Goal: Task Accomplishment & Management: Manage account settings

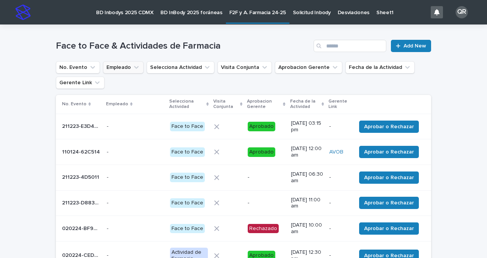
click at [132, 70] on icon "Empleado" at bounding box center [136, 68] width 8 height 8
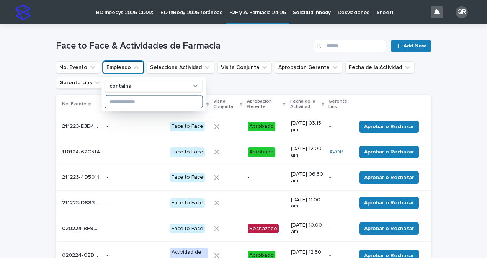
click at [126, 100] on input at bounding box center [153, 102] width 97 height 12
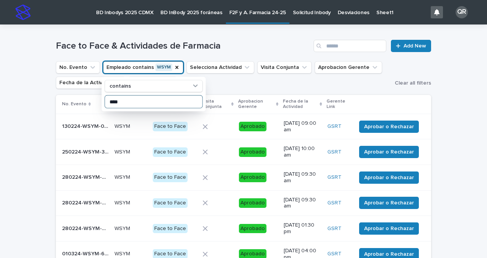
type input "****"
click at [227, 86] on ul "No. Evento Empleado contains WSYM contains **** Selecciona Actividad Visita Con…" at bounding box center [223, 75] width 339 height 31
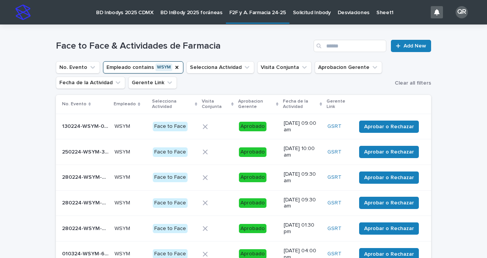
click at [290, 106] on p "Fecha de la Actividad" at bounding box center [300, 104] width 35 height 14
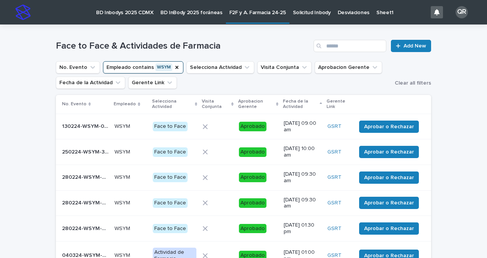
click at [290, 106] on p "Fecha de la Actividad" at bounding box center [300, 104] width 35 height 14
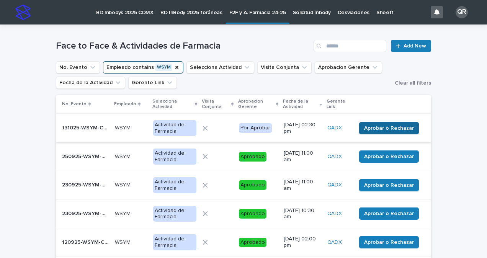
click at [405, 126] on span "Aprobar o Rechazar" at bounding box center [389, 128] width 50 height 8
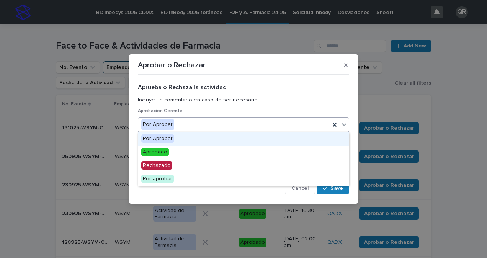
click at [343, 124] on icon at bounding box center [344, 124] width 5 height 3
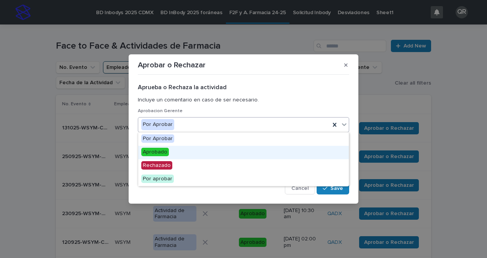
click at [252, 152] on div "Aprobado" at bounding box center [243, 152] width 210 height 13
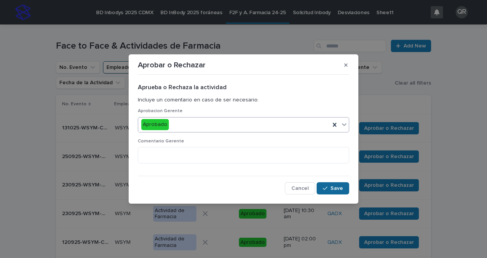
click at [328, 187] on div "button" at bounding box center [327, 188] width 8 height 5
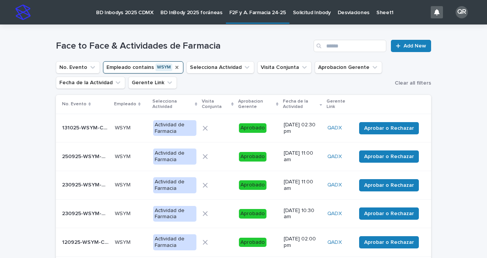
click at [175, 67] on icon "Empleado" at bounding box center [176, 67] width 3 height 3
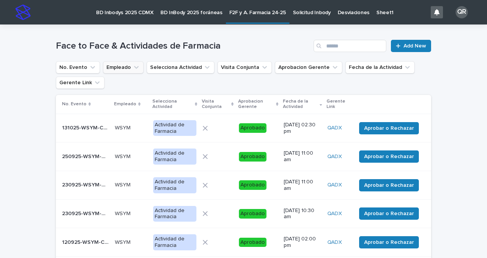
click at [122, 65] on button "Empleado" at bounding box center [123, 67] width 41 height 12
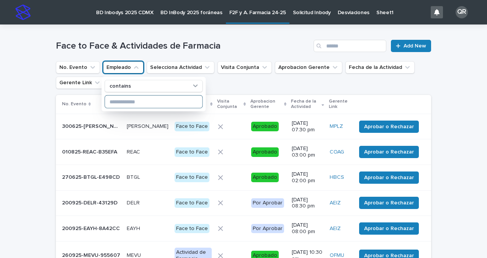
click at [131, 100] on input at bounding box center [153, 102] width 97 height 12
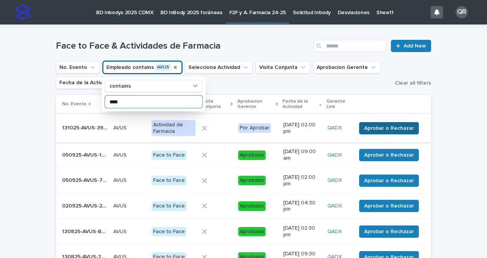
type input "****"
click at [377, 131] on span "Aprobar o Rechazar" at bounding box center [389, 128] width 50 height 8
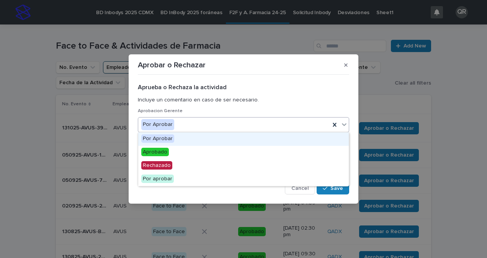
click at [344, 126] on icon at bounding box center [344, 125] width 8 height 8
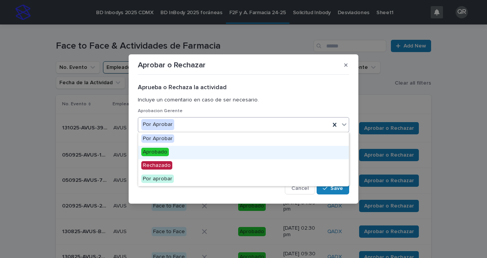
click at [286, 153] on div "Aprobado" at bounding box center [243, 152] width 210 height 13
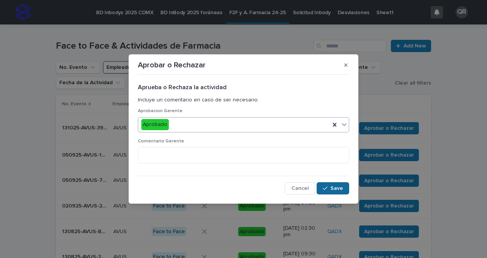
click at [319, 187] on button "Save" at bounding box center [332, 188] width 33 height 12
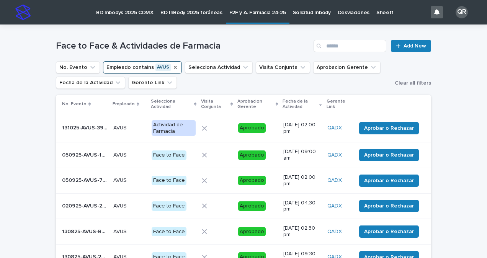
click at [174, 69] on icon "Empleado" at bounding box center [175, 67] width 3 height 3
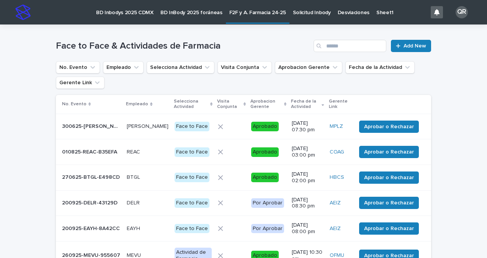
click at [132, 65] on icon "Empleado" at bounding box center [136, 68] width 8 height 8
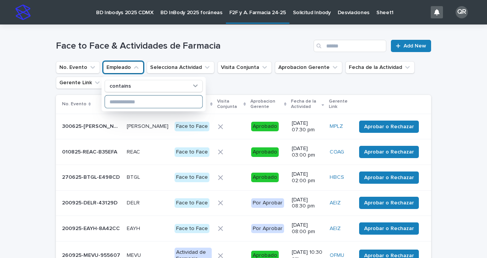
click at [130, 101] on input at bounding box center [153, 102] width 97 height 12
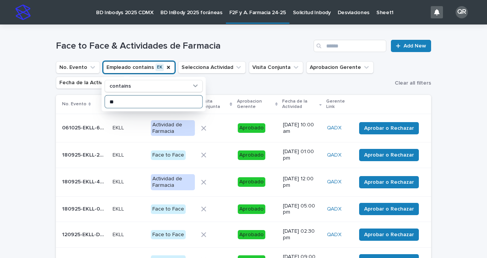
type input "*"
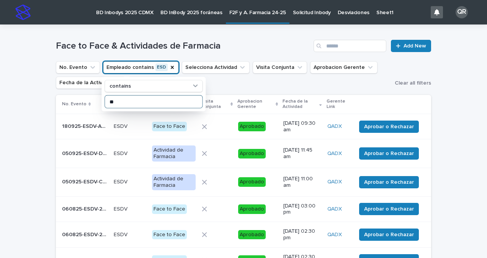
type input "*"
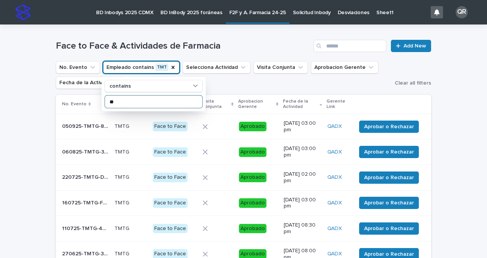
type input "*"
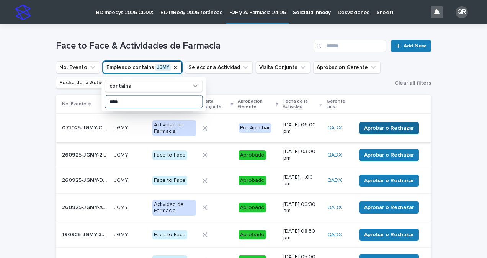
type input "****"
click at [384, 129] on span "Aprobar o Rechazar" at bounding box center [389, 128] width 50 height 8
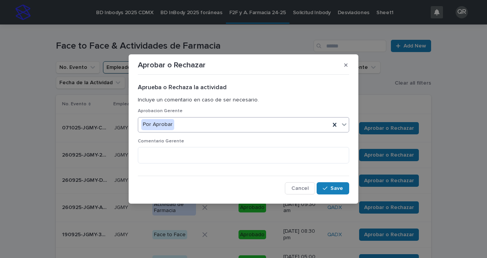
click at [344, 127] on icon at bounding box center [344, 125] width 8 height 8
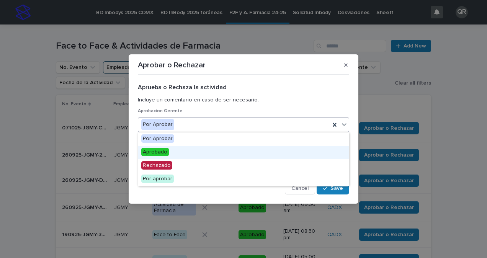
click at [289, 156] on div "Aprobado" at bounding box center [243, 152] width 210 height 13
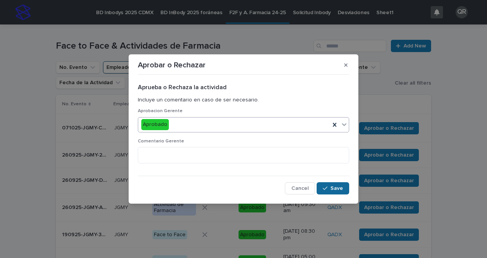
click at [323, 189] on button "Save" at bounding box center [332, 188] width 33 height 12
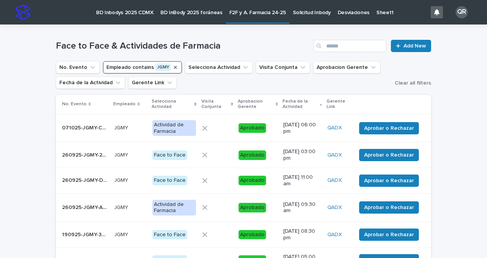
click at [174, 67] on icon "Empleado" at bounding box center [175, 67] width 3 height 3
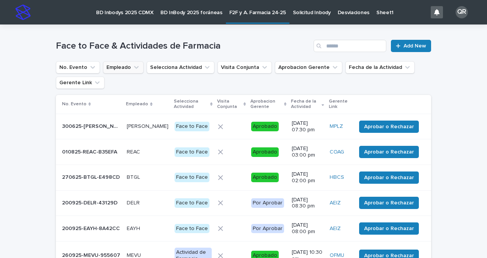
click at [132, 69] on icon "Empleado" at bounding box center [136, 68] width 8 height 8
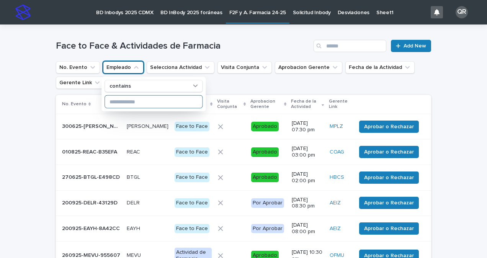
click at [126, 98] on input at bounding box center [153, 102] width 97 height 12
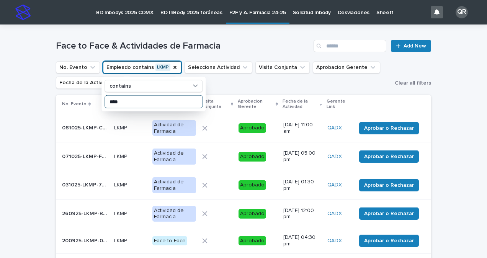
drag, startPoint x: 127, startPoint y: 101, endPoint x: 90, endPoint y: 101, distance: 36.7
click at [90, 101] on div "Face to Face & Actividades de Farmacia Add New No. Evento Empleado contains LKM…" at bounding box center [243, 215] width 375 height 383
type input "*"
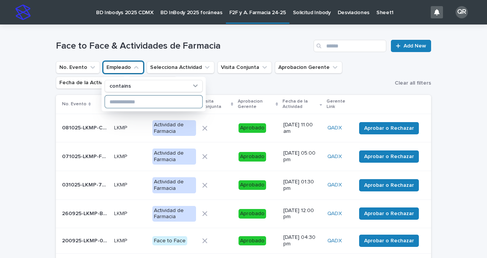
type input "*"
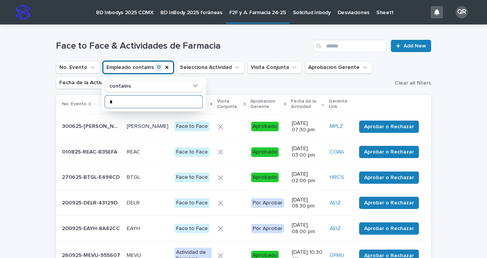
click at [129, 101] on input "*" at bounding box center [153, 102] width 97 height 12
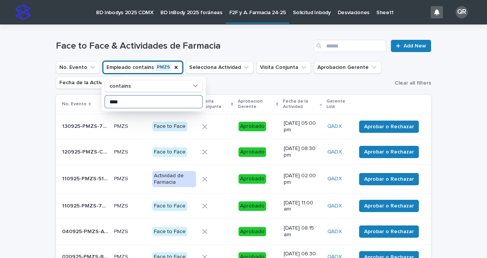
drag, startPoint x: 129, startPoint y: 101, endPoint x: 105, endPoint y: 103, distance: 24.6
click at [105, 103] on input "****" at bounding box center [153, 102] width 97 height 12
type input "****"
click at [175, 67] on icon "Empleado" at bounding box center [176, 67] width 3 height 3
